Goal: Information Seeking & Learning: Learn about a topic

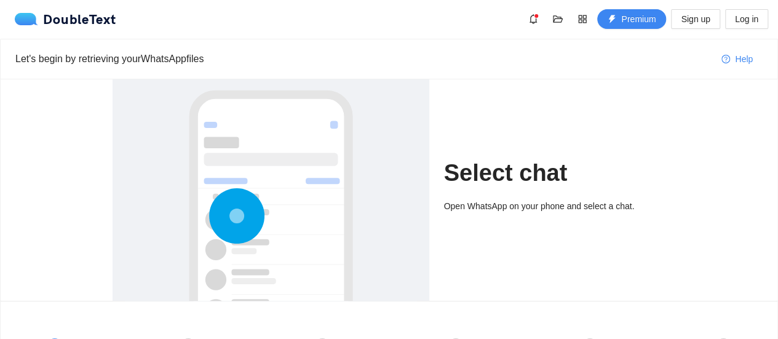
scroll to position [157, 0]
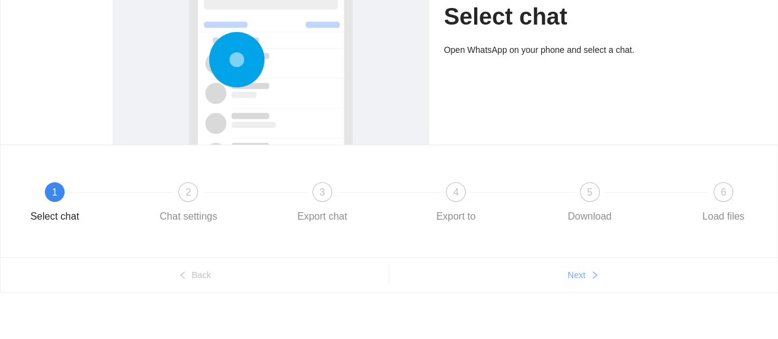
click at [572, 271] on span "Next" at bounding box center [577, 275] width 18 height 14
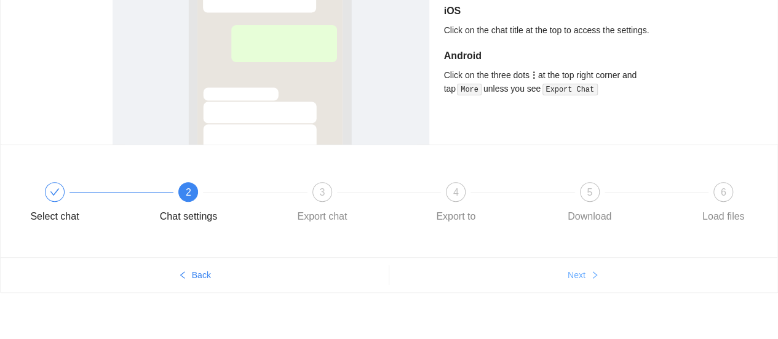
click at [572, 271] on span "Next" at bounding box center [577, 275] width 18 height 14
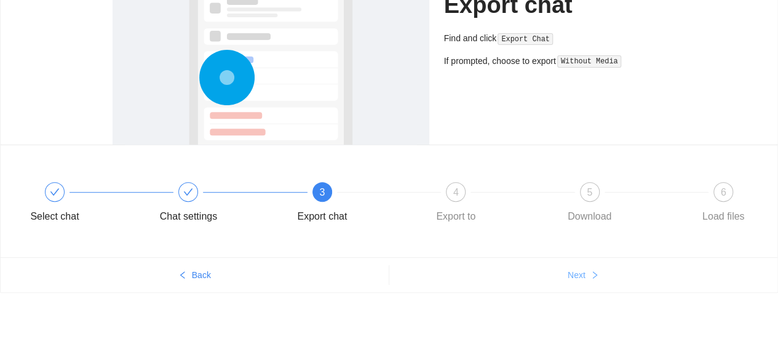
click at [572, 271] on span "Next" at bounding box center [577, 275] width 18 height 14
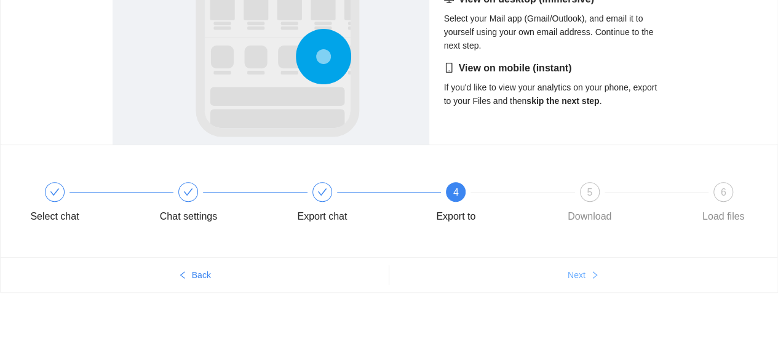
click at [572, 271] on span "Next" at bounding box center [577, 275] width 18 height 14
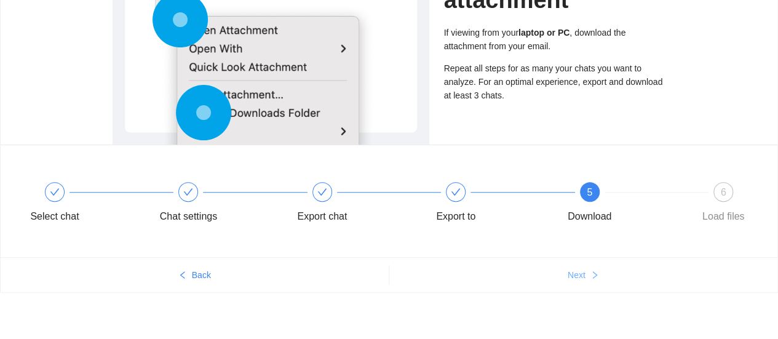
click at [572, 271] on span "Next" at bounding box center [577, 275] width 18 height 14
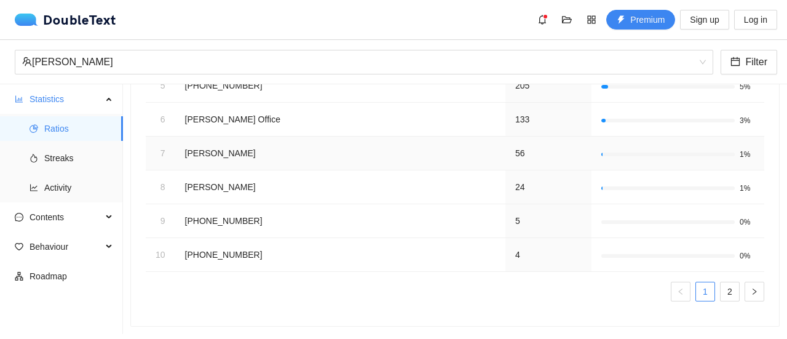
scroll to position [0, 0]
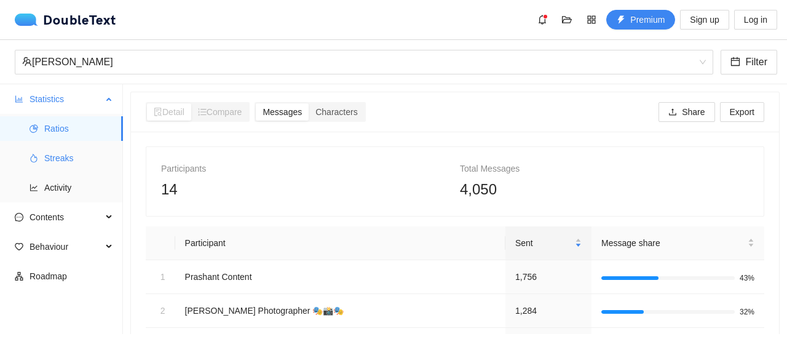
click at [51, 152] on span "Streaks" at bounding box center [78, 158] width 69 height 25
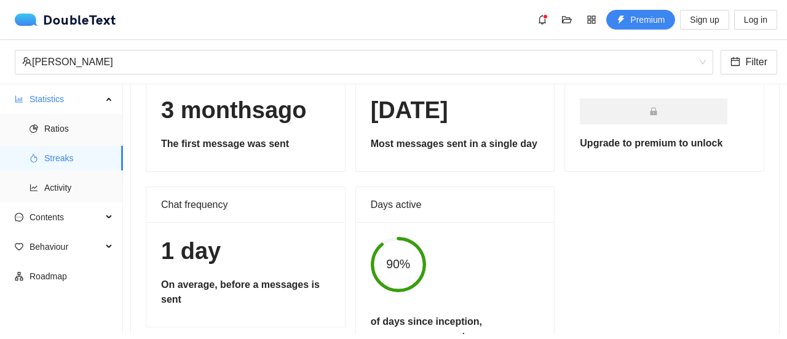
scroll to position [127, 0]
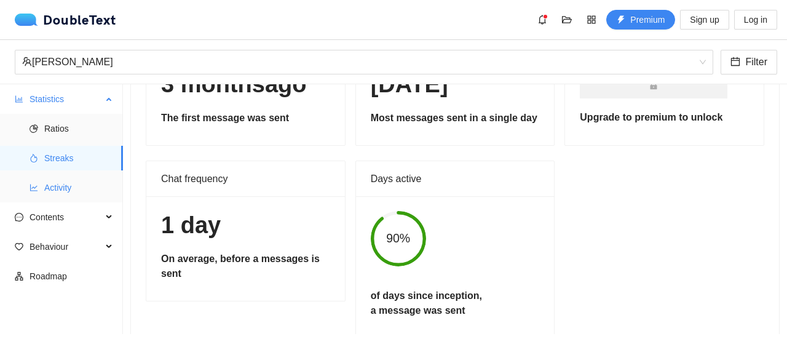
click at [84, 181] on span "Activity" at bounding box center [78, 187] width 69 height 25
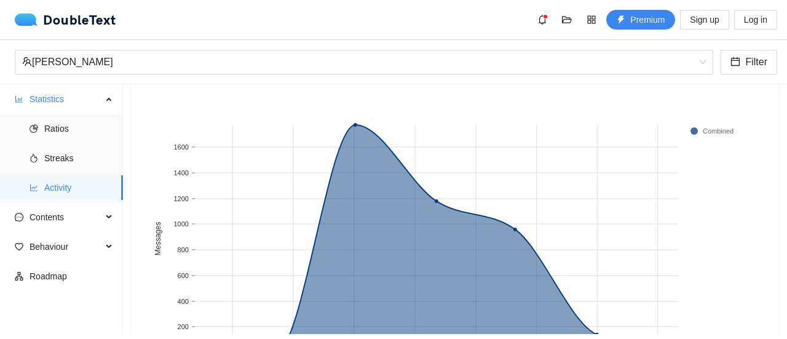
scroll to position [209, 0]
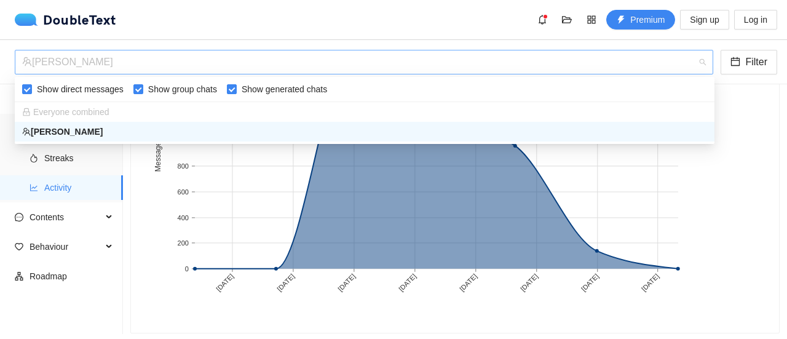
click at [703, 61] on span "Neeraj Mishra" at bounding box center [364, 61] width 684 height 23
click at [220, 110] on div "Everyone combined" at bounding box center [364, 112] width 685 height 14
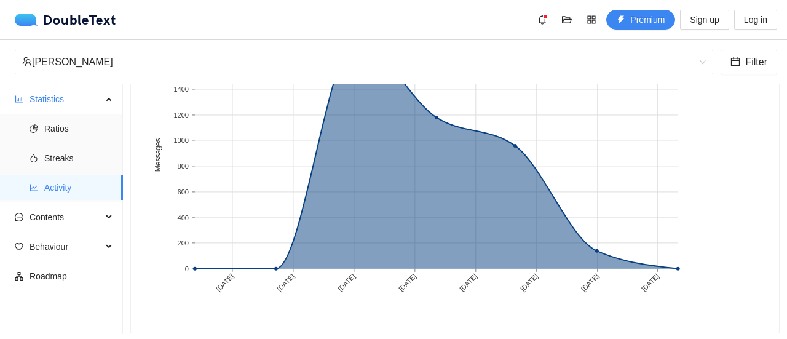
click at [736, 106] on rect at bounding box center [451, 164] width 610 height 308
click at [43, 221] on span "Contents" at bounding box center [66, 217] width 73 height 25
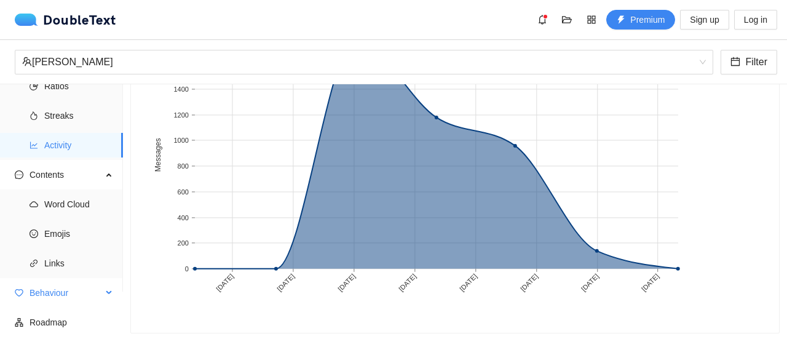
click at [47, 287] on span "Behaviour" at bounding box center [66, 293] width 73 height 25
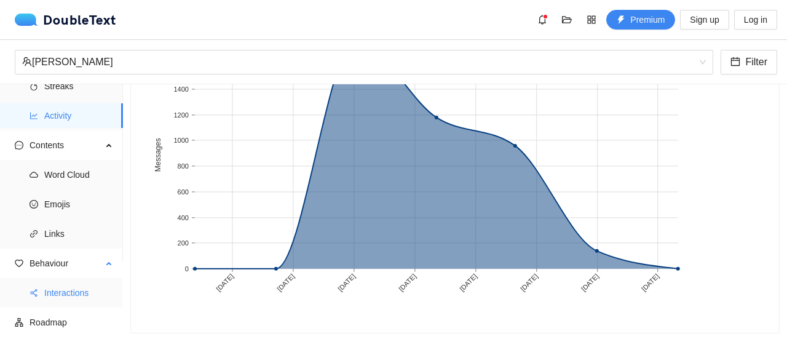
click at [51, 290] on span "Interactions" at bounding box center [78, 293] width 69 height 25
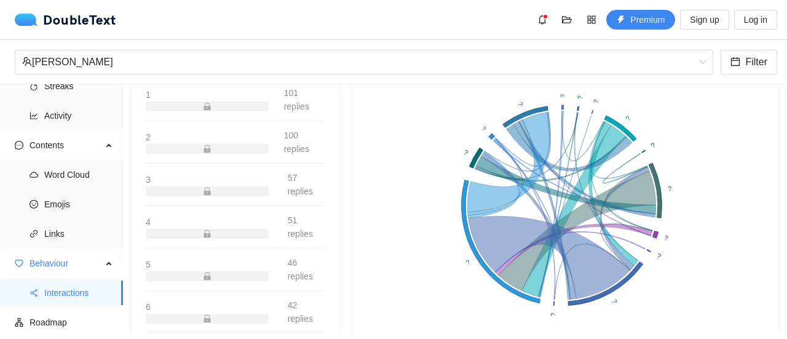
scroll to position [362, 0]
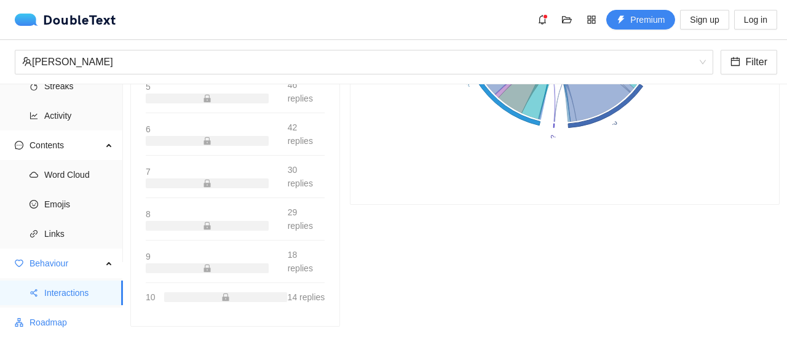
click at [73, 317] on span "Roadmap" at bounding box center [72, 322] width 84 height 25
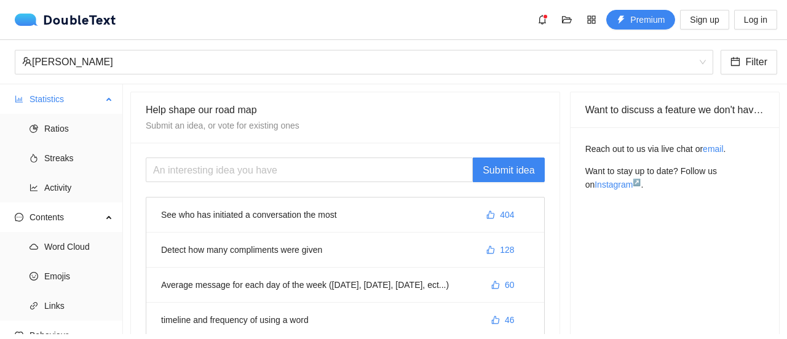
click at [51, 99] on span "Statistics" at bounding box center [66, 99] width 73 height 25
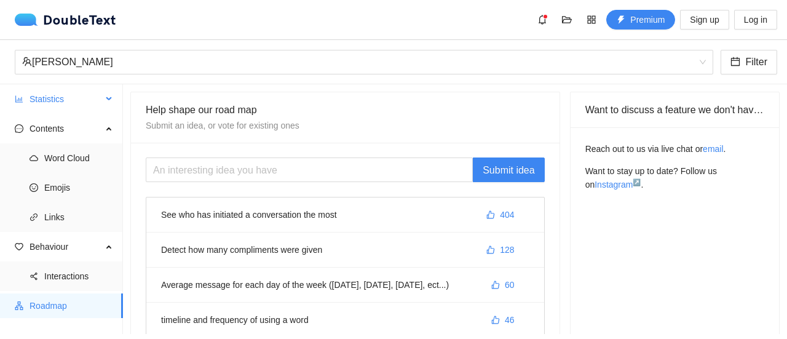
click at [51, 99] on span "Statistics" at bounding box center [66, 99] width 73 height 25
click at [55, 105] on span "Statistics" at bounding box center [66, 99] width 73 height 25
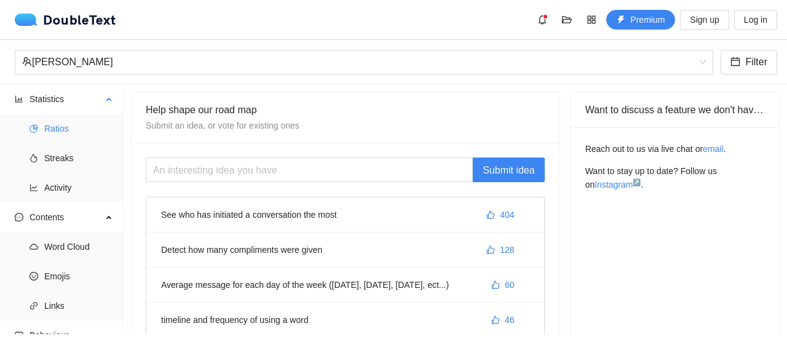
click at [55, 133] on span "Ratios" at bounding box center [78, 128] width 69 height 25
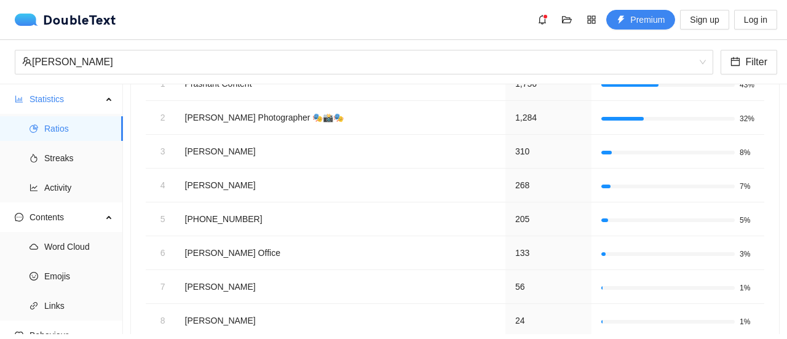
scroll to position [332, 0]
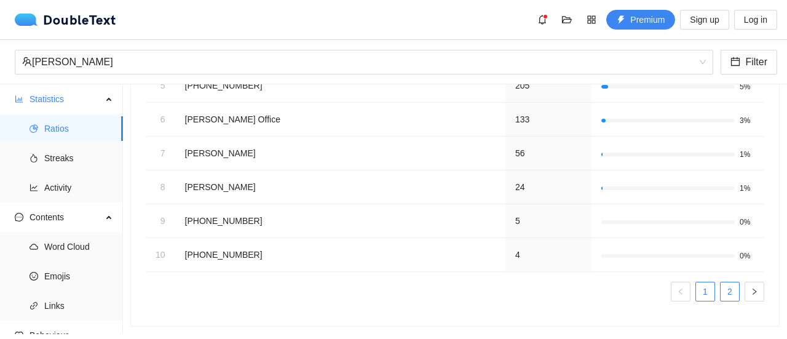
click at [721, 286] on link "2" at bounding box center [730, 291] width 18 height 18
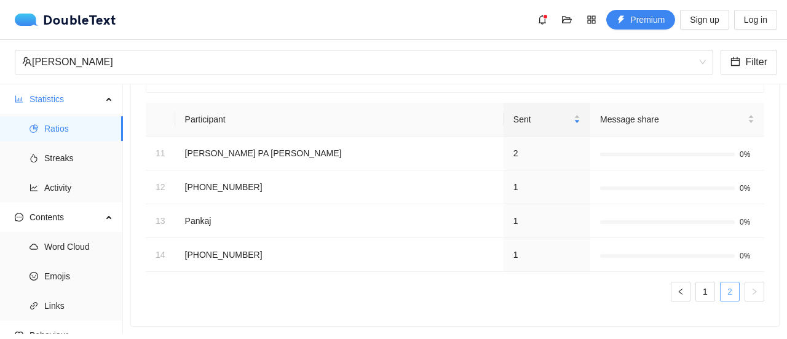
scroll to position [130, 0]
click at [55, 154] on span "Streaks" at bounding box center [78, 158] width 69 height 25
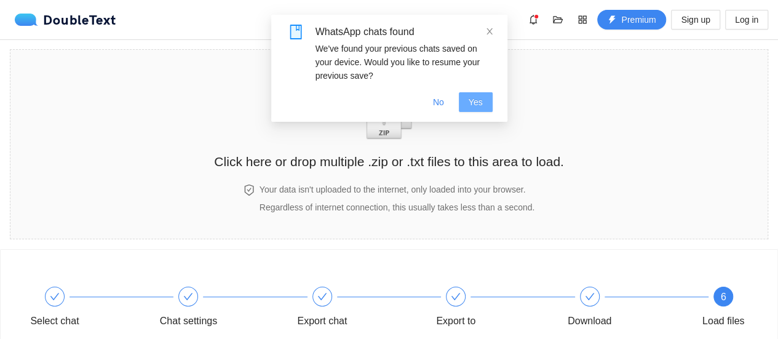
click at [480, 105] on span "Yes" at bounding box center [476, 102] width 14 height 14
